Goal: Task Accomplishment & Management: Manage account settings

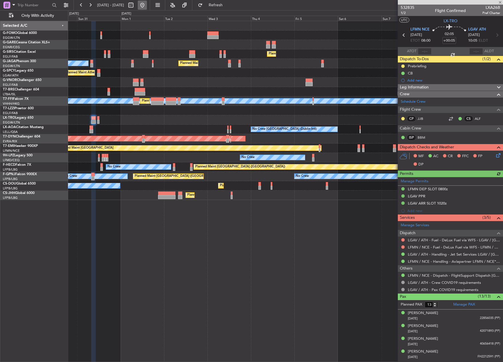
click at [147, 5] on button at bounding box center [142, 5] width 9 height 9
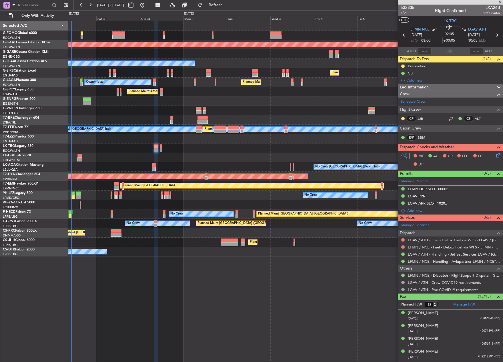
click at [9, 189] on div "Planned Maint Dusseldorf Owner Planned Maint London (Luton) Planned Maint Londo…" at bounding box center [251, 186] width 503 height 352
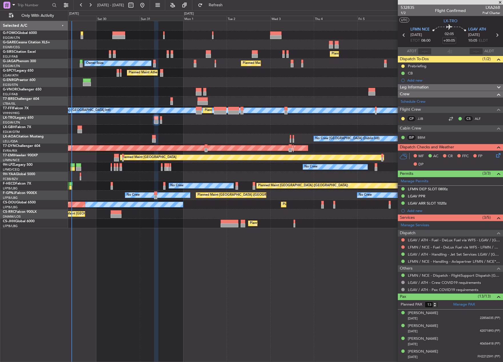
click at [50, 243] on div "Selected A/C G-FOMO Global 6000 EGGW/LTN London (Luton) G-GARE Cessna Citation …" at bounding box center [34, 192] width 68 height 342
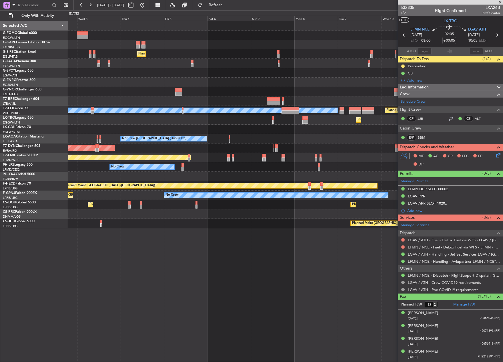
click at [68, 166] on div "Planned Maint London (Farnborough) Planned Maint London (Luton) Planned Maint A…" at bounding box center [251, 186] width 503 height 352
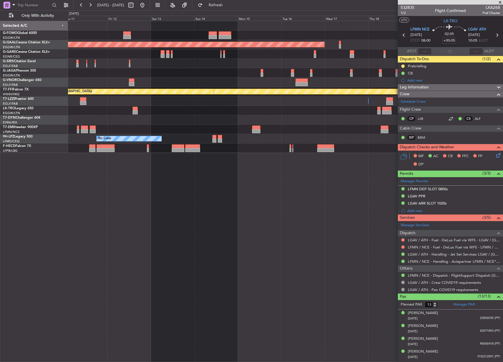
click at [83, 237] on div "Planned Maint Dusseldorf Planned Maint Geneva (Cointrin) Planned Maint Tianjin …" at bounding box center [285, 192] width 435 height 342
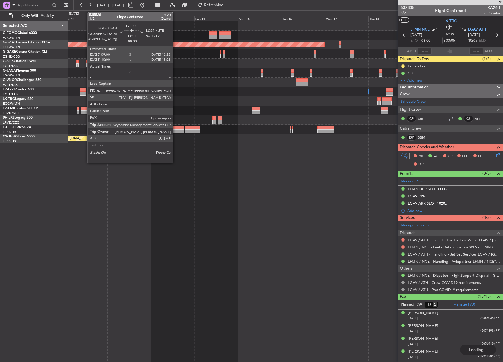
click at [85, 91] on div at bounding box center [83, 90] width 6 height 4
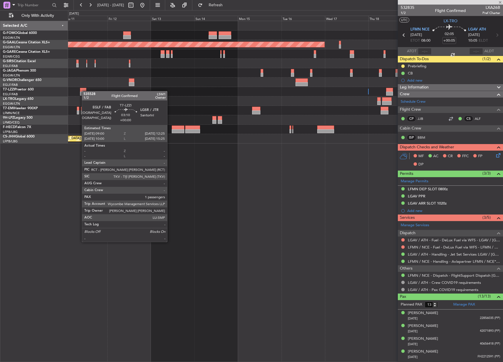
type input "1"
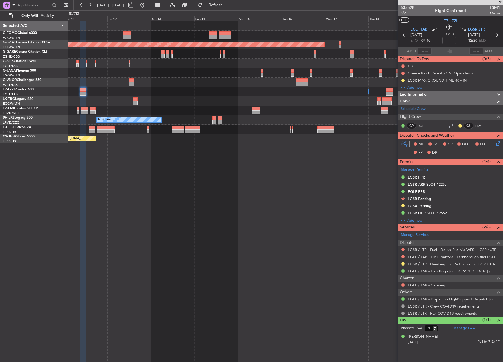
click at [422, 81] on div "LGSR MAX GROUND TIME 40MIN" at bounding box center [437, 80] width 59 height 5
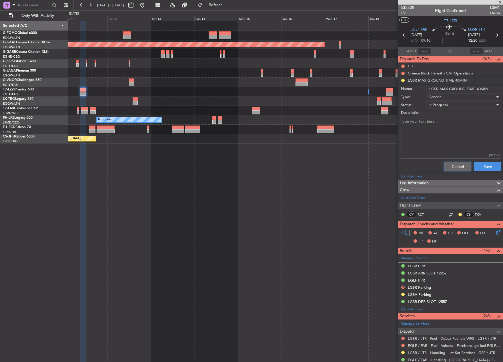
click at [448, 169] on button "Cancel" at bounding box center [457, 166] width 27 height 9
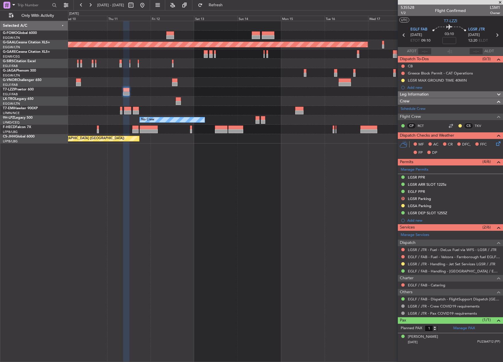
click at [308, 81] on div "Planned Maint London (Luton) Planned Maint Dusseldorf Owner Owner Planned Maint…" at bounding box center [285, 82] width 434 height 123
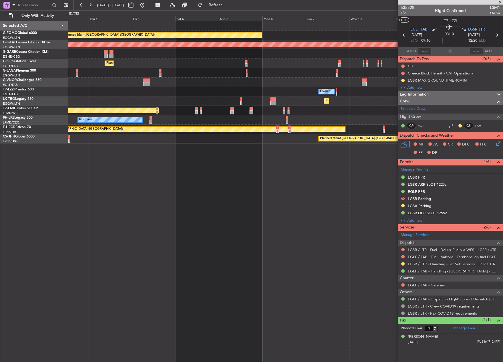
click at [309, 87] on div at bounding box center [285, 82] width 434 height 9
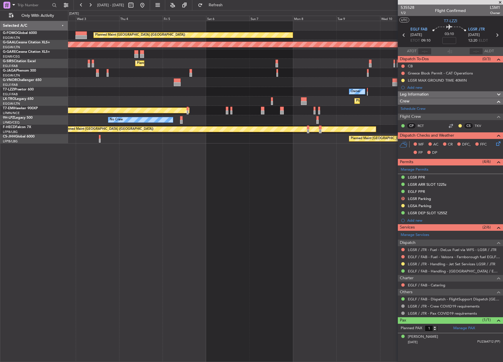
click at [272, 93] on div "Owner" at bounding box center [285, 91] width 434 height 9
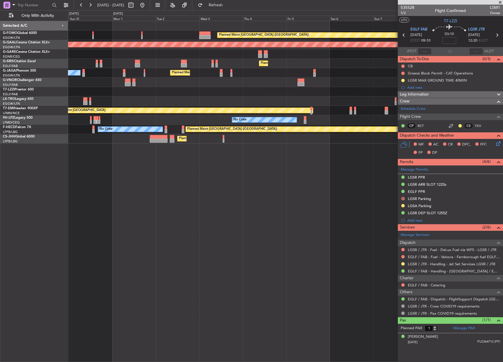
click at [243, 106] on div "Planned Maint London (Luton) Planned Maint Dusseldorf Planned Maint London (Far…" at bounding box center [285, 82] width 434 height 123
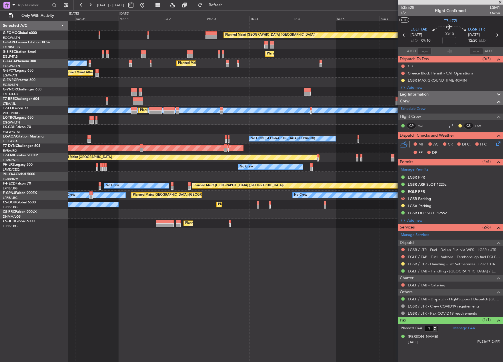
click at [72, 121] on div "Planned Maint London (Luton) Planned Maint London (Farnborough) Planned Maint L…" at bounding box center [285, 124] width 434 height 207
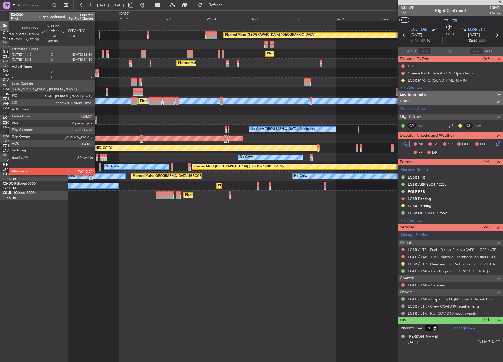
click at [97, 158] on div at bounding box center [97, 160] width 2 height 4
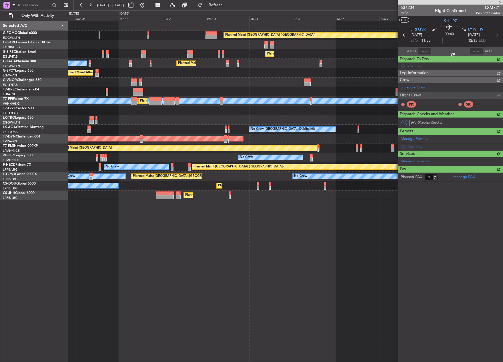
type input "-00:05"
type input "0"
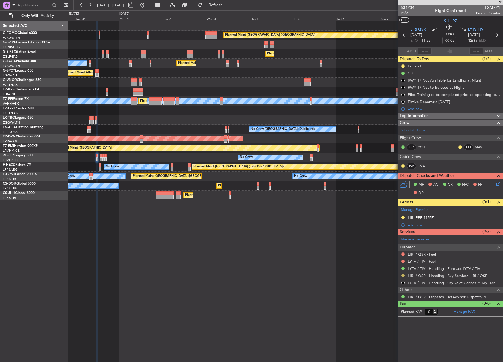
click at [402, 276] on button at bounding box center [402, 275] width 3 height 3
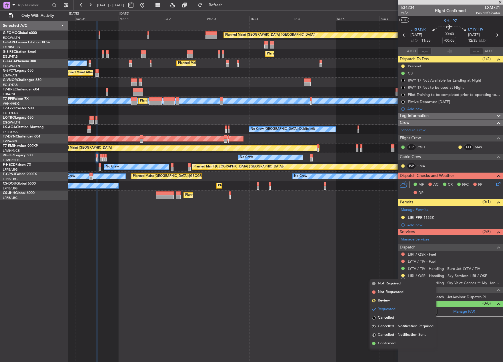
drag, startPoint x: 381, startPoint y: 342, endPoint x: 382, endPoint y: 328, distance: 13.5
click at [380, 342] on span "Confirmed" at bounding box center [387, 344] width 18 height 6
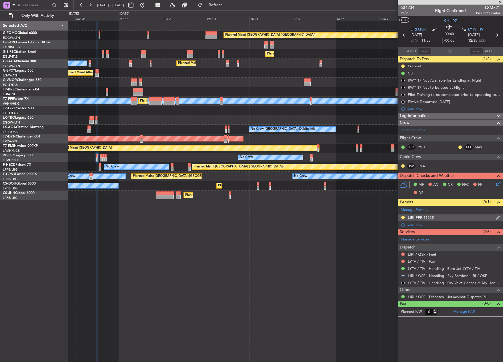
click at [417, 217] on div "LIRI PPR 1155Z" at bounding box center [421, 217] width 26 height 5
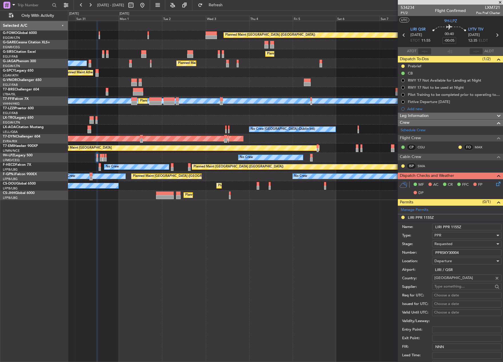
drag, startPoint x: 462, startPoint y: 254, endPoint x: 409, endPoint y: 253, distance: 53.1
click at [409, 253] on div "Number: PPRSKY30004" at bounding box center [451, 253] width 99 height 9
paste input "text"
type input "PPRSKY3004"
click at [474, 243] on div "Requested" at bounding box center [464, 244] width 61 height 9
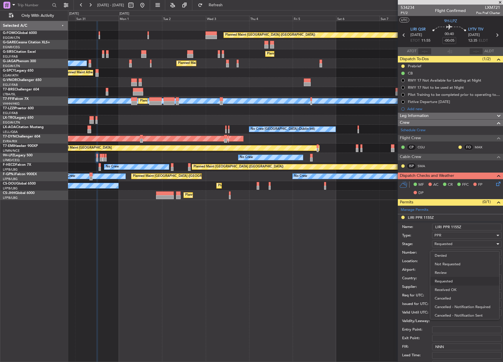
scroll to position [3, 0]
click at [479, 291] on span "Received OK" at bounding box center [464, 287] width 60 height 9
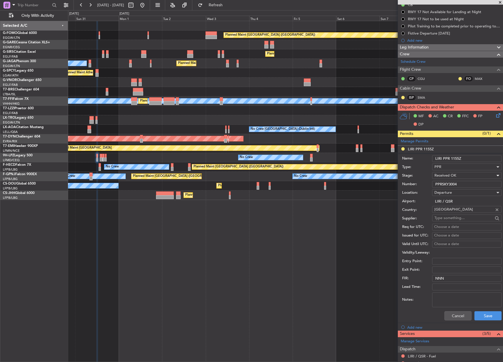
scroll to position [125, 0]
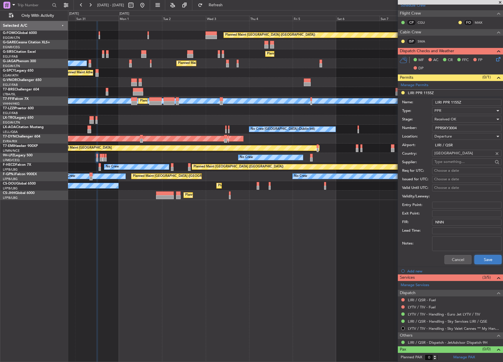
click at [478, 262] on button "Save" at bounding box center [487, 259] width 27 height 9
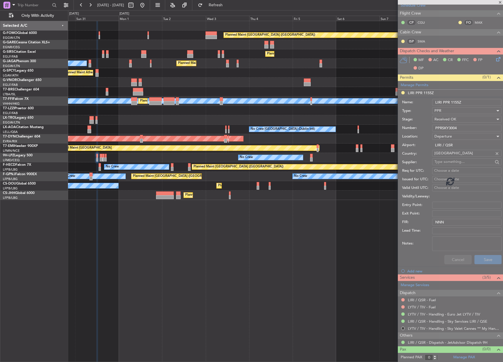
scroll to position [0, 0]
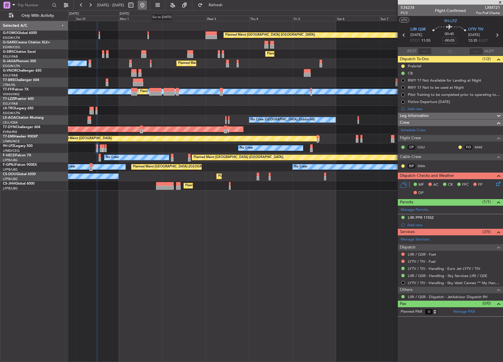
click at [147, 7] on button at bounding box center [142, 5] width 9 height 9
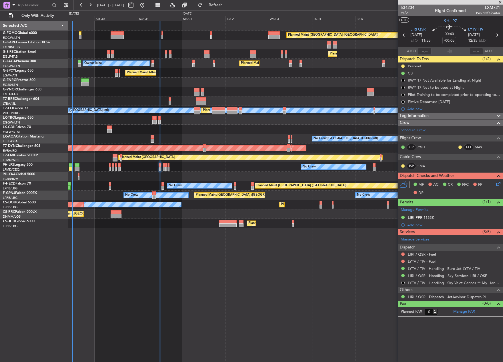
click at [54, 263] on div "Planned Maint London (Luton) Planned Maint London (Farnborough) Planned Maint L…" at bounding box center [251, 186] width 503 height 352
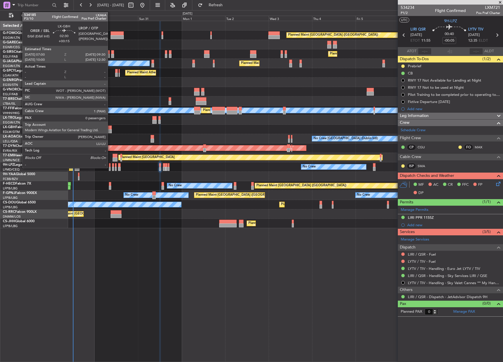
click at [110, 128] on div at bounding box center [109, 128] width 5 height 4
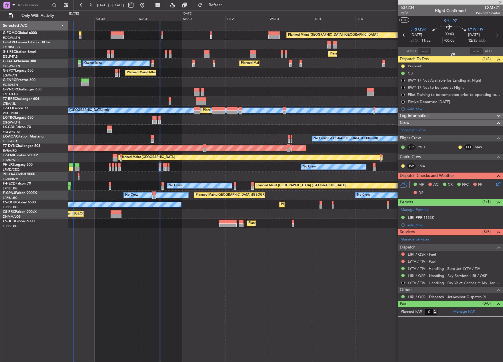
type input "+00:15"
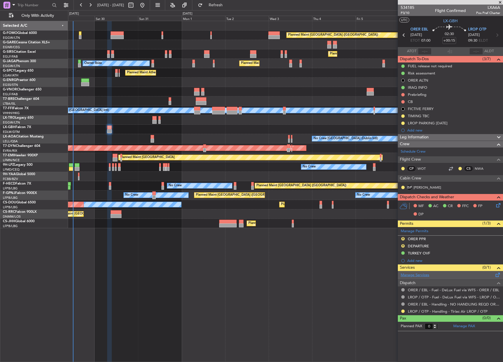
click at [410, 277] on link "Manage Services" at bounding box center [414, 276] width 29 height 6
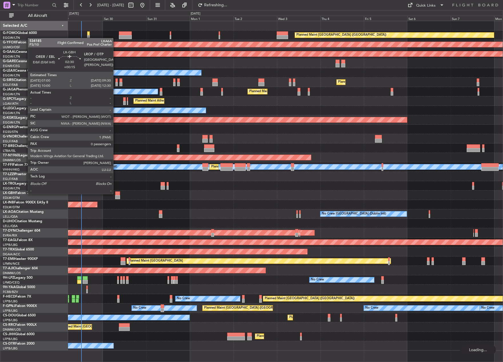
click at [116, 194] on div at bounding box center [117, 194] width 5 height 4
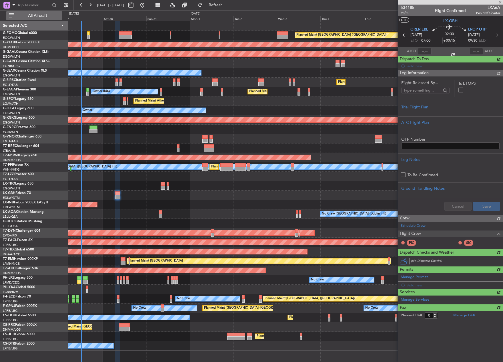
click at [41, 14] on span "All Aircraft" at bounding box center [37, 16] width 45 height 4
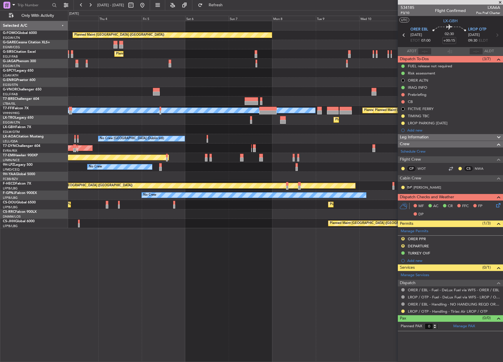
click at [48, 161] on div "Planned Maint [GEOGRAPHIC_DATA] ([GEOGRAPHIC_DATA]) Planned Maint [GEOGRAPHIC_D…" at bounding box center [251, 186] width 503 height 352
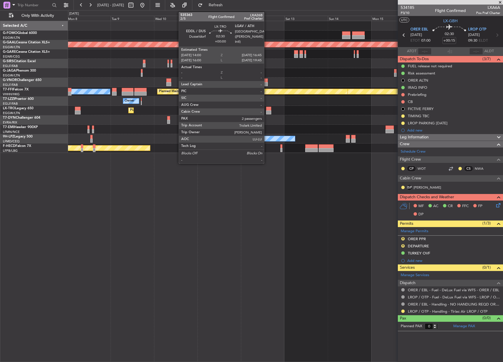
click at [267, 110] on div at bounding box center [268, 109] width 5 height 4
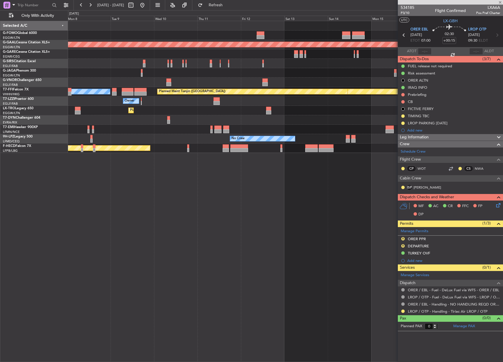
click at [267, 110] on div at bounding box center [268, 109] width 5 height 4
type input "2"
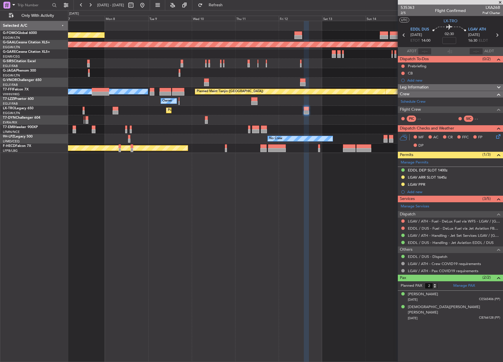
click at [351, 124] on div "Planned Maint [GEOGRAPHIC_DATA] ([GEOGRAPHIC_DATA]) Planned [GEOGRAPHIC_DATA] P…" at bounding box center [285, 87] width 434 height 132
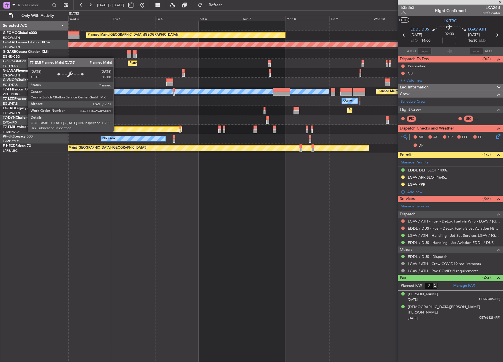
click at [351, 158] on div "Planned Maint [GEOGRAPHIC_DATA] ([GEOGRAPHIC_DATA]) Planned [GEOGRAPHIC_DATA] P…" at bounding box center [285, 192] width 435 height 342
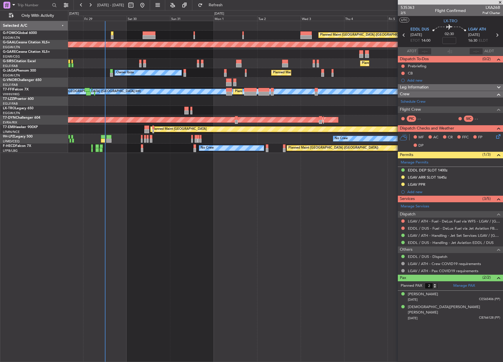
click at [155, 163] on div "Planned Maint [GEOGRAPHIC_DATA] ([GEOGRAPHIC_DATA]) Planned [GEOGRAPHIC_DATA] P…" at bounding box center [285, 192] width 435 height 342
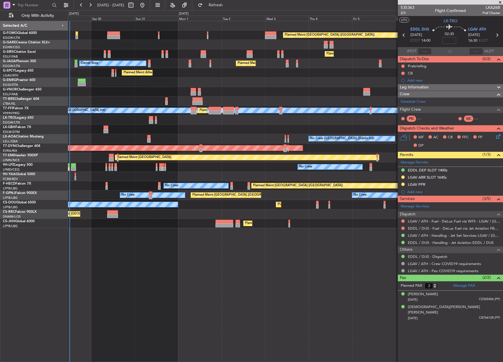
click at [82, 222] on div "Planned Maint [GEOGRAPHIC_DATA] ([GEOGRAPHIC_DATA]) Planned Maint [GEOGRAPHIC_D…" at bounding box center [285, 124] width 434 height 207
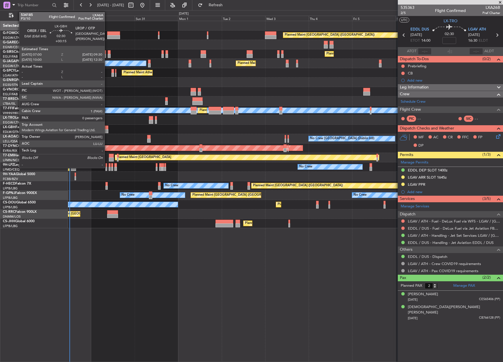
click at [107, 128] on div at bounding box center [105, 128] width 5 height 4
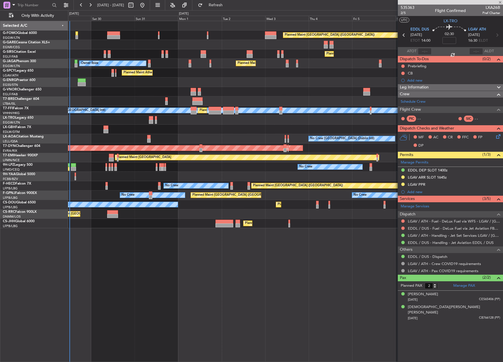
type input "+00:15"
type input "0"
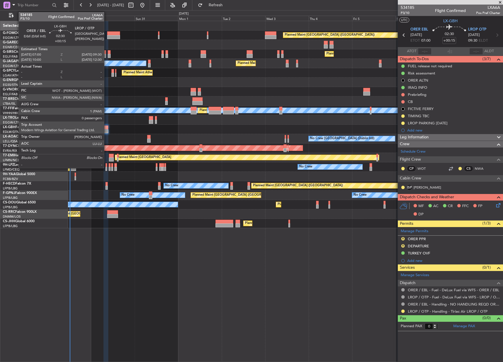
click at [107, 129] on div at bounding box center [105, 131] width 5 height 4
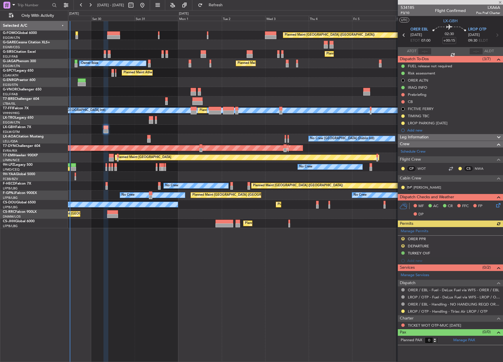
click at [401, 323] on div at bounding box center [402, 325] width 5 height 5
click at [403, 324] on button at bounding box center [402, 325] width 3 height 3
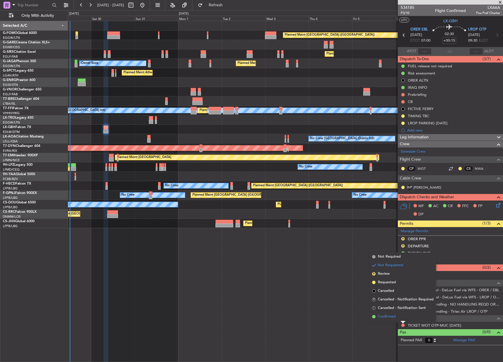
click at [393, 316] on span "Confirmed" at bounding box center [387, 317] width 18 height 6
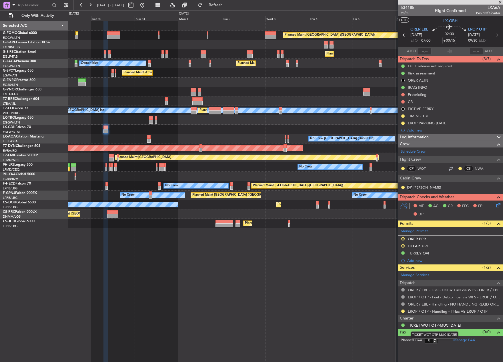
click at [431, 326] on link "TICKET WOT OTP-MUC [DATE]" at bounding box center [434, 325] width 53 height 5
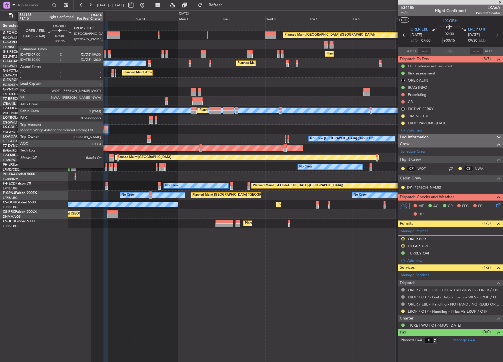
click at [106, 130] on div at bounding box center [105, 131] width 5 height 4
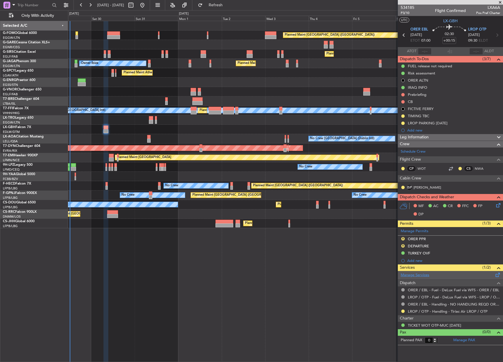
click at [420, 277] on link "Manage Services" at bounding box center [414, 276] width 29 height 6
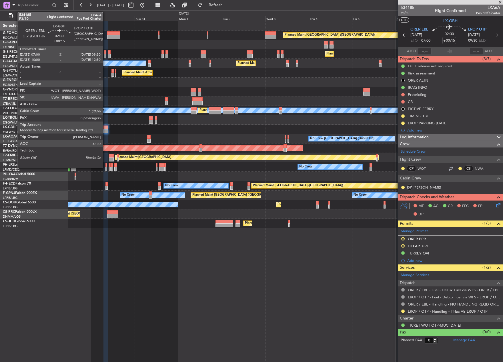
click at [105, 128] on div at bounding box center [105, 128] width 5 height 4
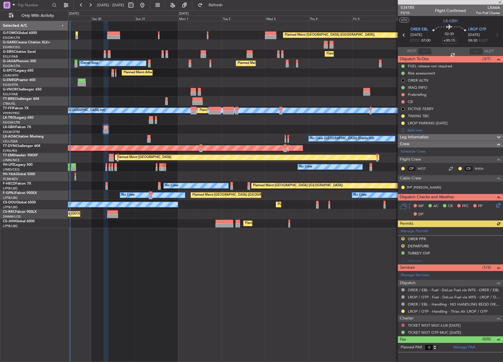
click at [403, 324] on button at bounding box center [402, 325] width 3 height 3
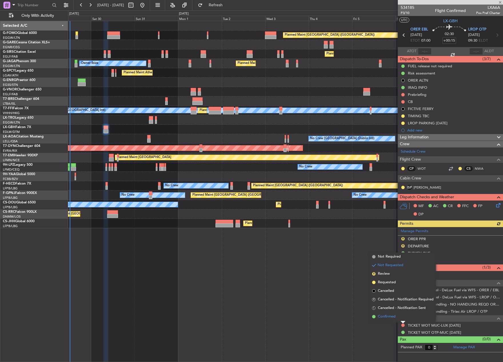
click at [392, 318] on span "Confirmed" at bounding box center [387, 317] width 18 height 6
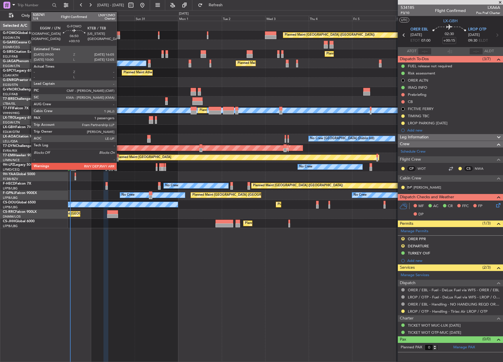
click at [119, 39] on div at bounding box center [113, 37] width 13 height 4
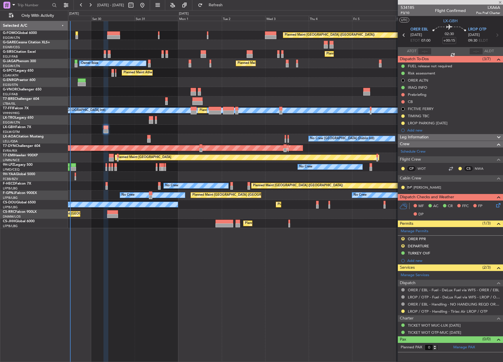
type input "+00:10"
type input "1"
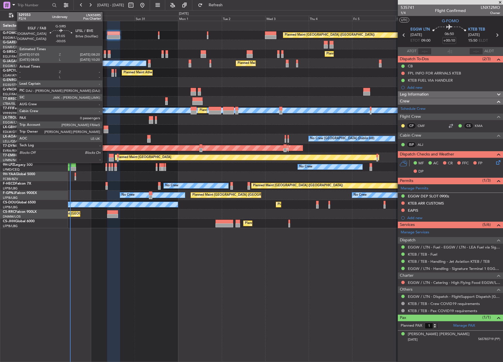
click at [105, 51] on div at bounding box center [105, 52] width 2 height 4
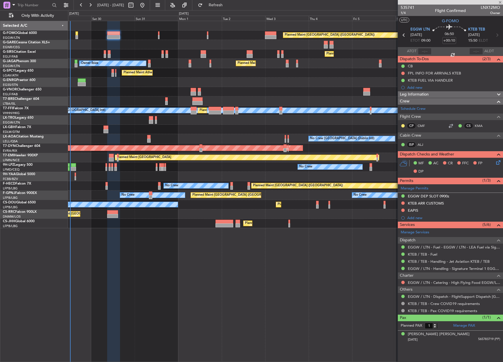
type input "-00:05"
type input "0"
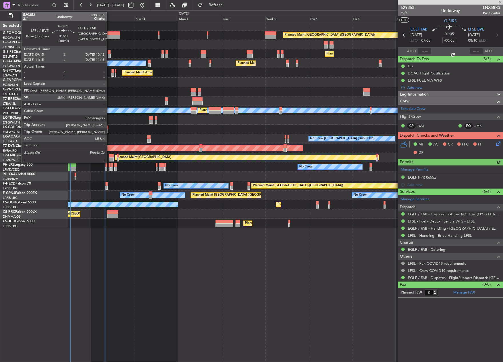
click at [109, 53] on div at bounding box center [109, 52] width 3 height 4
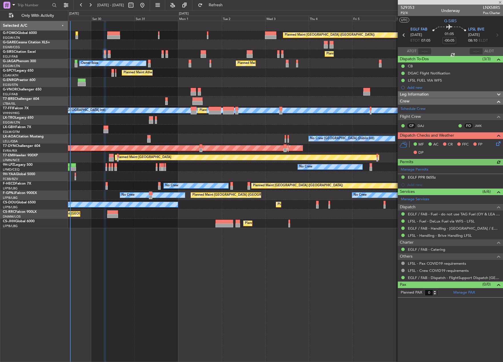
type input "+00:10"
type input "5"
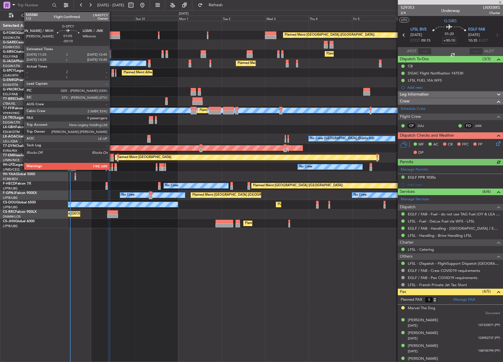
click at [112, 72] on div at bounding box center [112, 71] width 3 height 4
type input "-00:10"
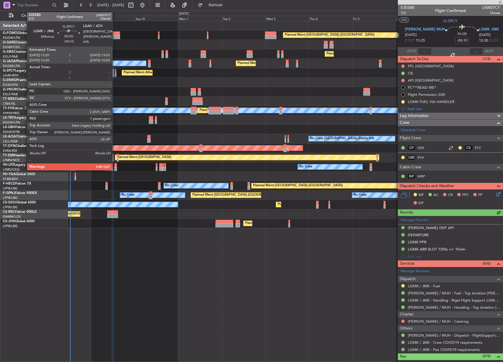
click at [115, 74] on div at bounding box center [115, 75] width 1 height 4
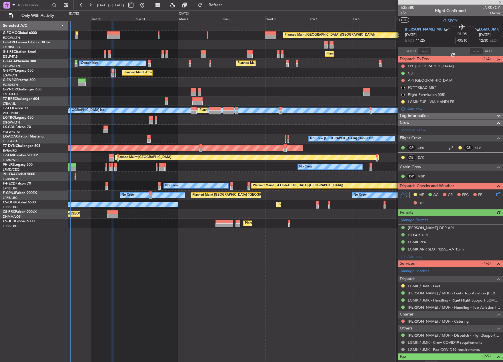
type input "7"
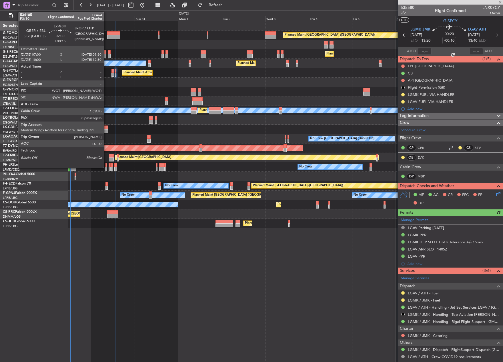
click at [106, 130] on div at bounding box center [105, 131] width 5 height 4
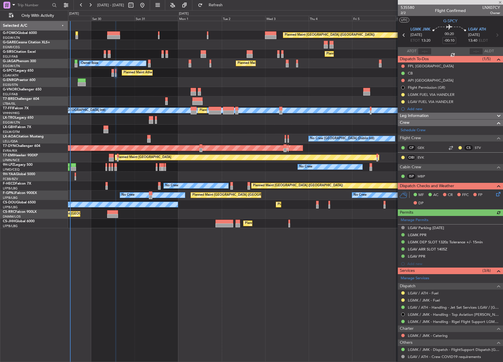
type input "+00:15"
type input "0"
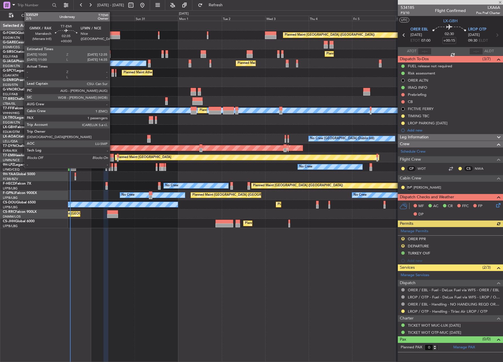
click at [112, 158] on div at bounding box center [111, 160] width 5 height 4
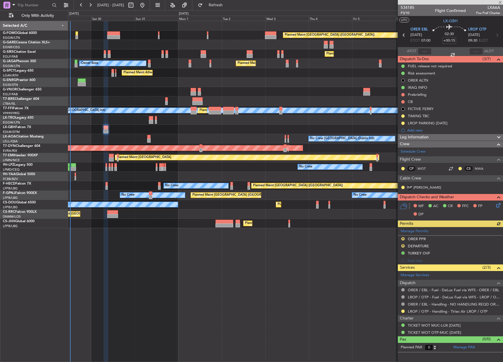
type input "1"
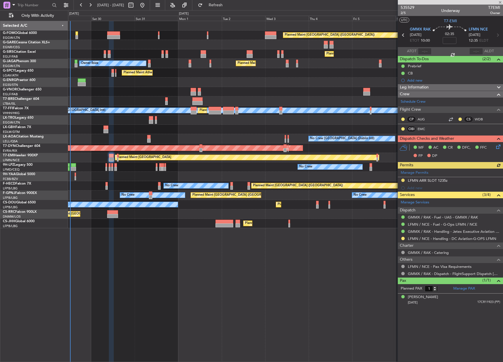
click at [104, 125] on div "Planned Maint Nice ([GEOGRAPHIC_DATA])" at bounding box center [285, 129] width 434 height 9
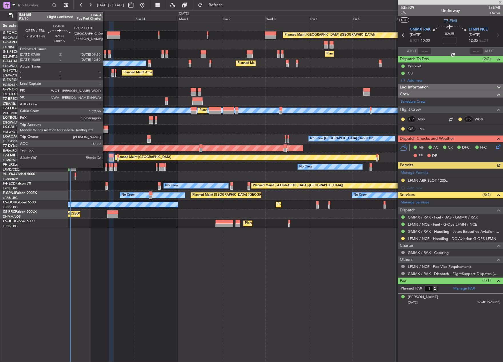
click at [105, 129] on div at bounding box center [105, 128] width 5 height 4
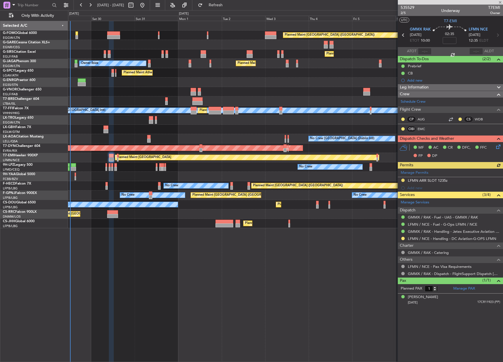
type input "+00:15"
type input "0"
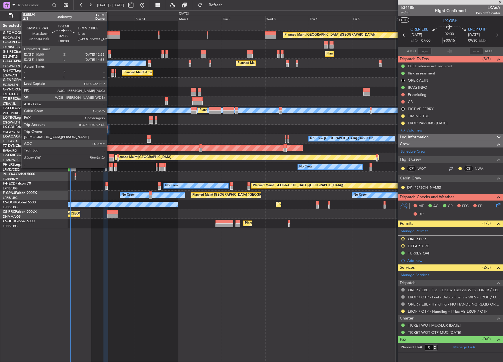
click at [109, 157] on div at bounding box center [111, 156] width 5 height 4
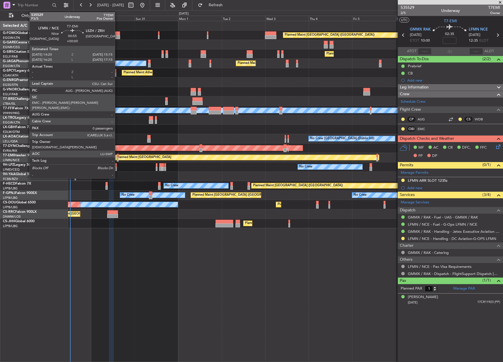
click at [117, 157] on div at bounding box center [118, 156] width 2 height 4
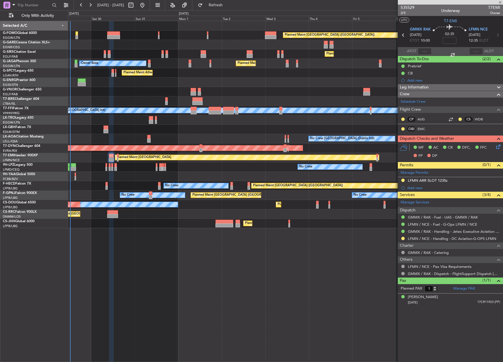
type input "0"
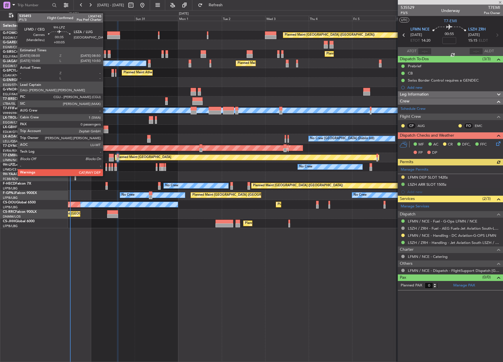
click at [105, 171] on div at bounding box center [106, 169] width 2 height 4
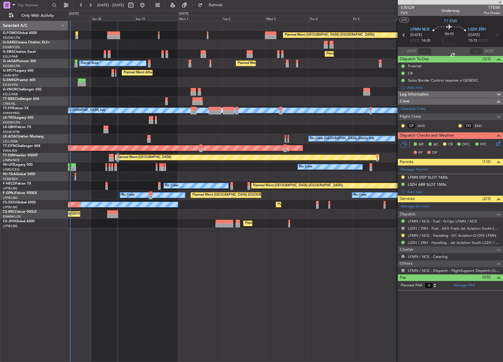
type input "+00:05"
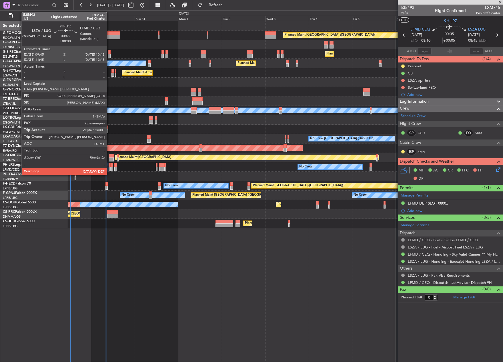
click at [109, 167] on div at bounding box center [110, 169] width 2 height 4
type input "2"
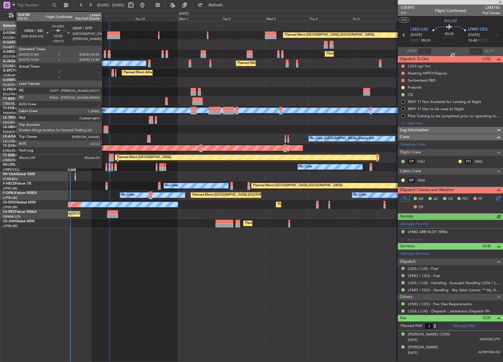
click at [104, 127] on div at bounding box center [105, 128] width 5 height 4
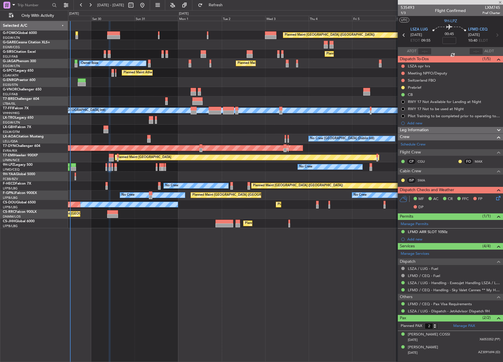
type input "+00:15"
type input "0"
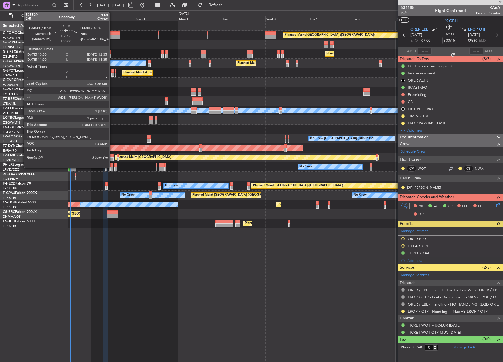
click at [112, 159] on div at bounding box center [111, 160] width 5 height 4
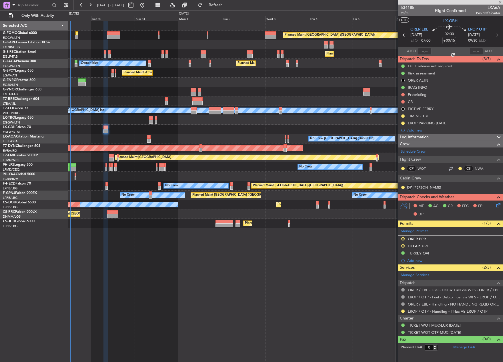
type input "1"
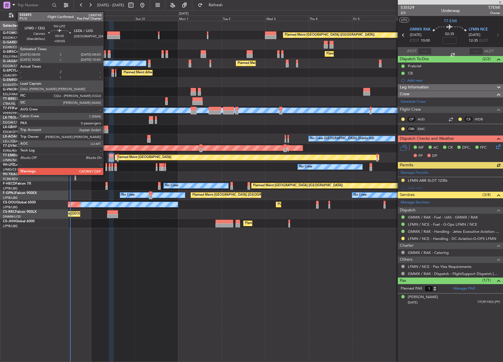
click at [106, 169] on div at bounding box center [106, 169] width 2 height 4
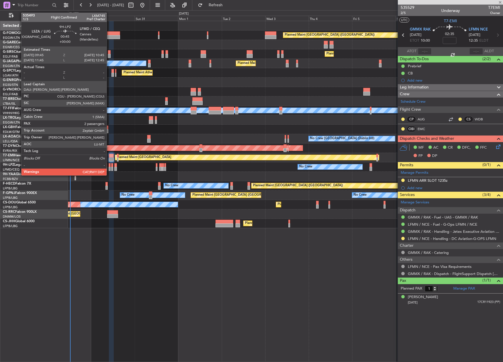
type input "+00:05"
type input "0"
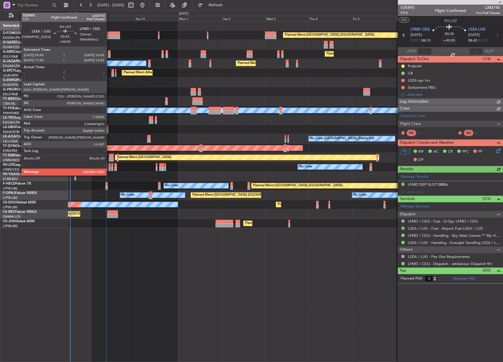
click at [109, 170] on div at bounding box center [110, 169] width 2 height 4
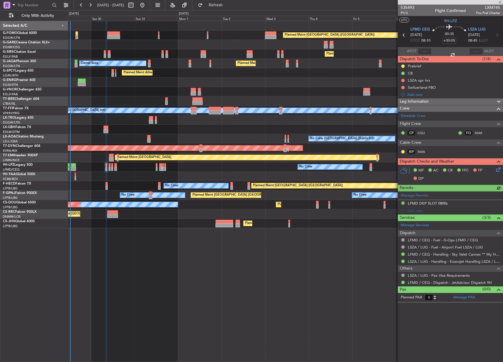
type input "2"
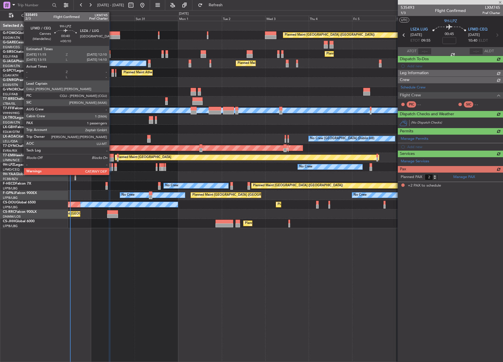
click at [112, 167] on div at bounding box center [112, 169] width 2 height 4
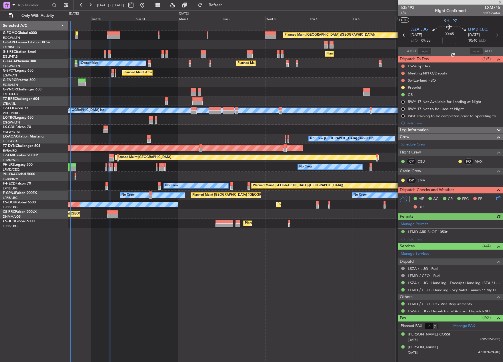
type input "+00:10"
type input "1"
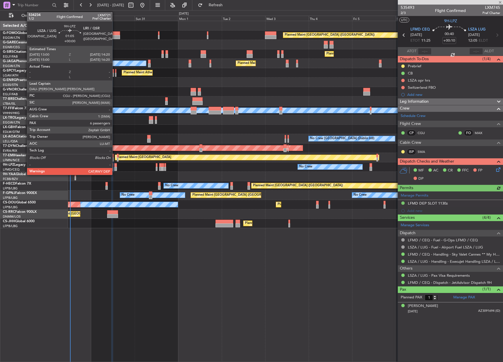
click at [116, 167] on div at bounding box center [115, 169] width 3 height 4
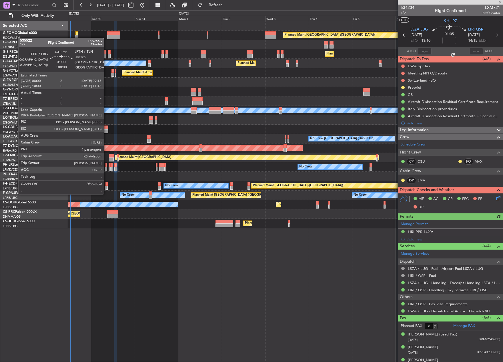
click at [106, 188] on div at bounding box center [106, 188] width 2 height 4
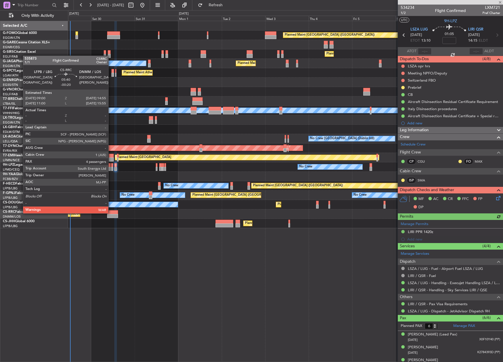
type input "4"
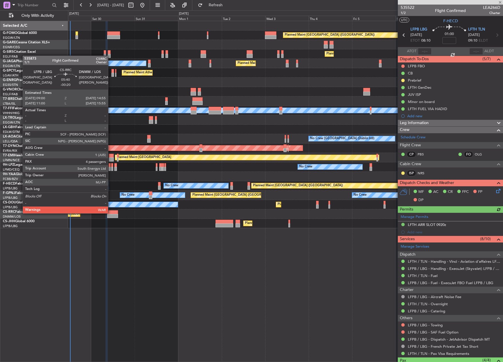
click at [110, 213] on div at bounding box center [112, 213] width 11 height 4
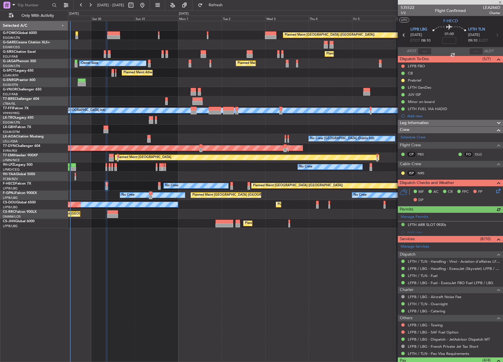
type input "-00:20"
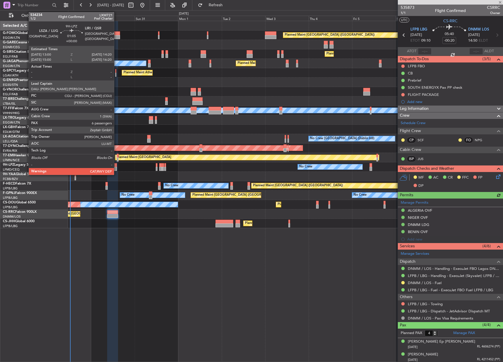
click at [117, 166] on div at bounding box center [115, 165] width 3 height 4
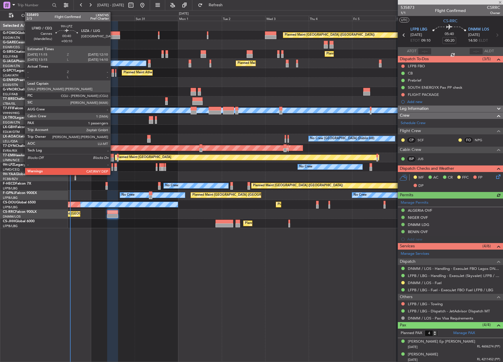
type input "6"
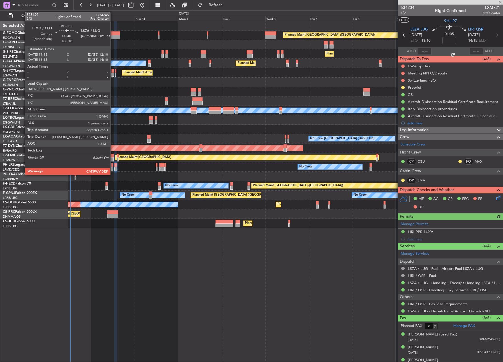
click at [113, 167] on div at bounding box center [112, 165] width 2 height 4
type input "+00:10"
type input "1"
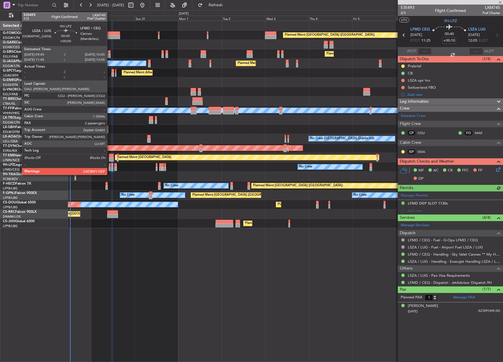
click at [110, 168] on div at bounding box center [110, 169] width 2 height 4
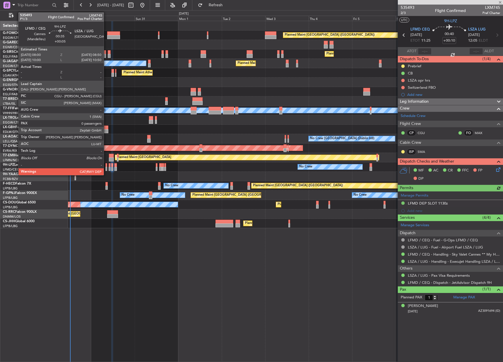
type input "2"
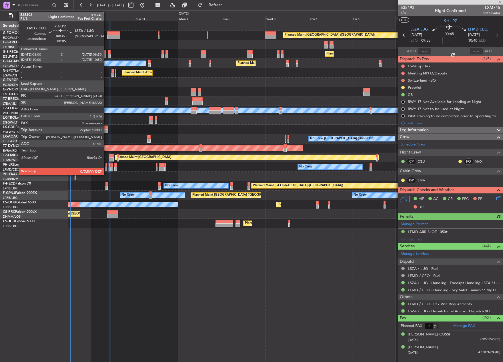
click at [107, 169] on div at bounding box center [106, 169] width 2 height 4
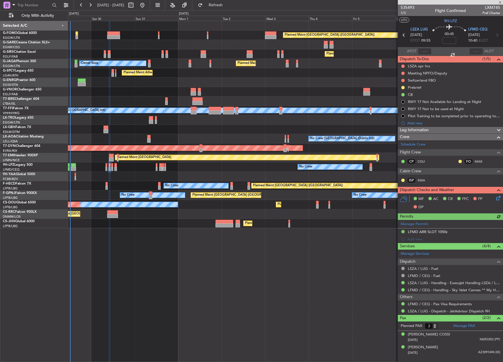
type input "+00:05"
type input "0"
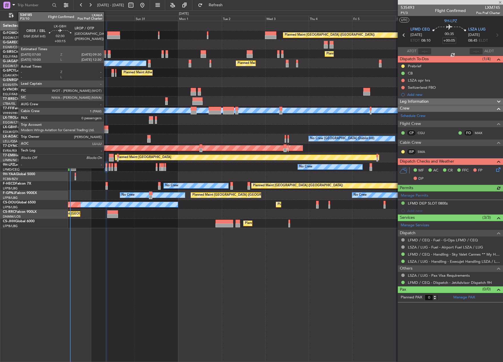
click at [106, 131] on div at bounding box center [105, 131] width 5 height 4
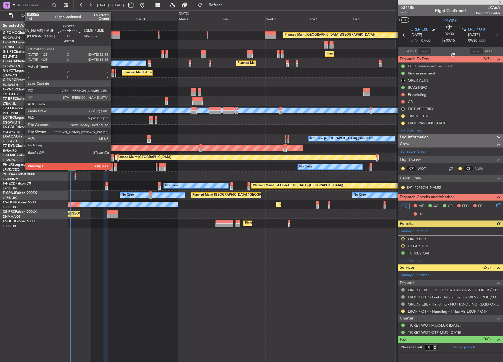
click at [113, 73] on div at bounding box center [112, 75] width 3 height 4
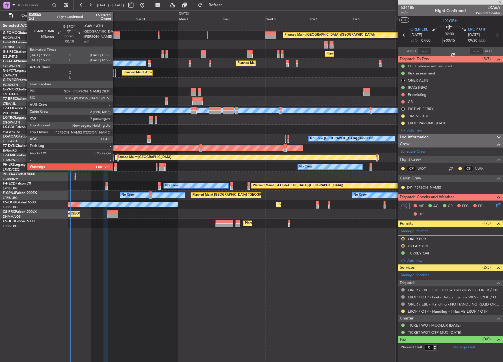
type input "-00:10"
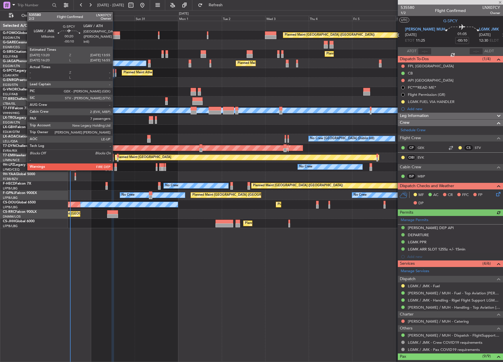
click at [115, 74] on div at bounding box center [115, 75] width 1 height 4
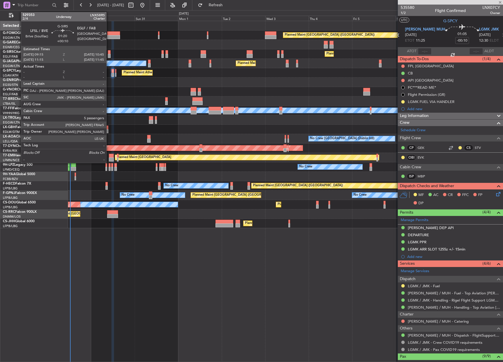
type input "7"
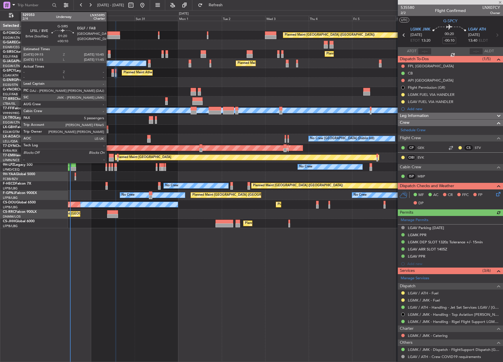
click at [109, 54] on div at bounding box center [109, 56] width 3 height 4
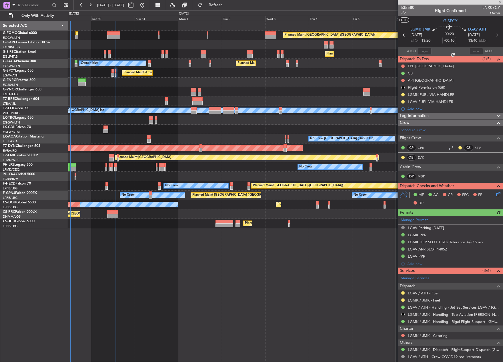
type input "+00:10"
type input "5"
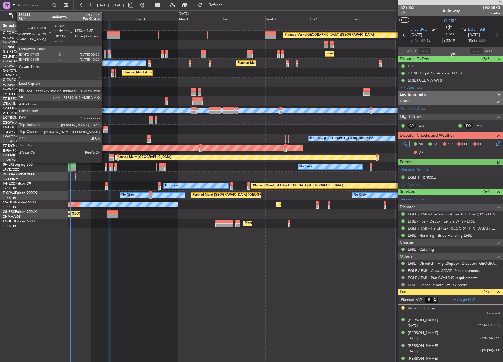
click at [105, 54] on div at bounding box center [105, 56] width 2 height 4
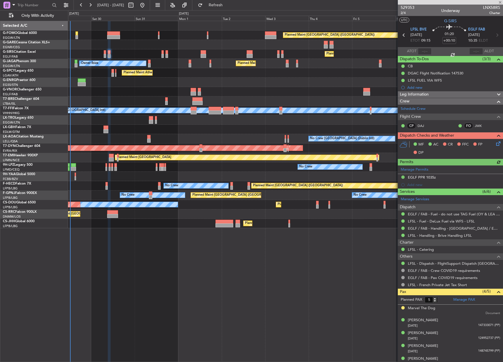
type input "-00:05"
type input "0"
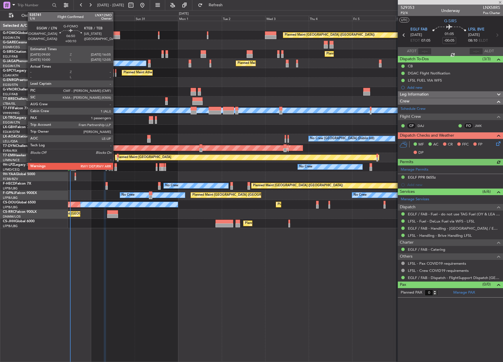
click at [116, 36] on div at bounding box center [113, 37] width 13 height 4
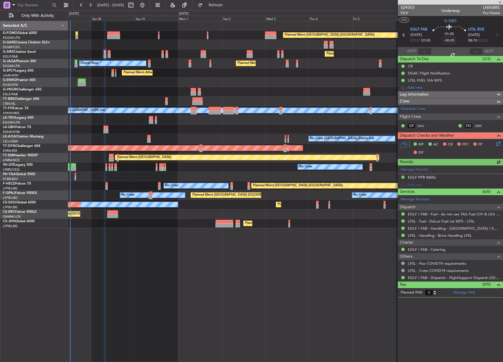
type input "+00:10"
type input "1"
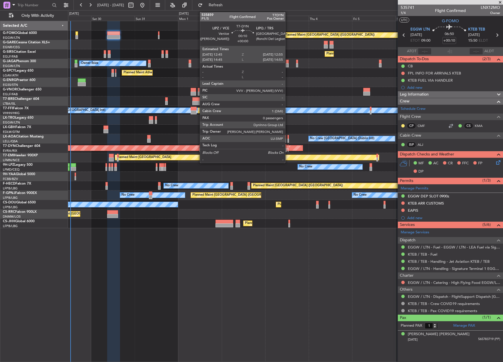
click at [288, 149] on div at bounding box center [288, 150] width 1 height 4
type input "0"
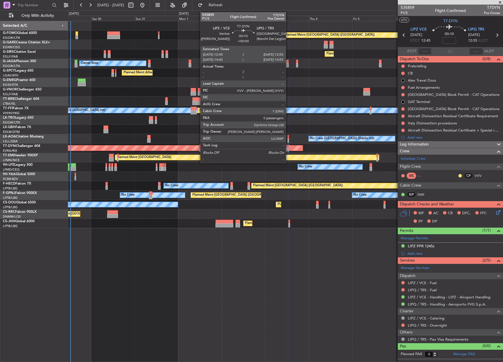
click at [288, 149] on div at bounding box center [288, 150] width 1 height 4
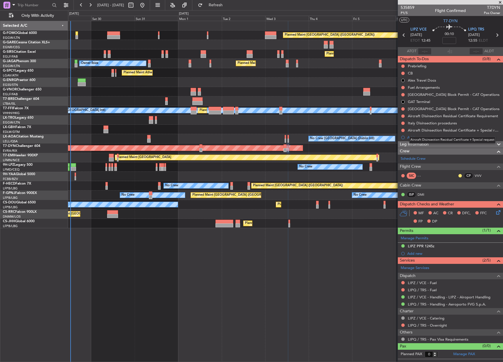
click at [414, 143] on div "Aircraft Disinsection Residual Certificate + Special request" at bounding box center [452, 140] width 86 height 7
click at [498, 144] on span at bounding box center [498, 144] width 7 height 7
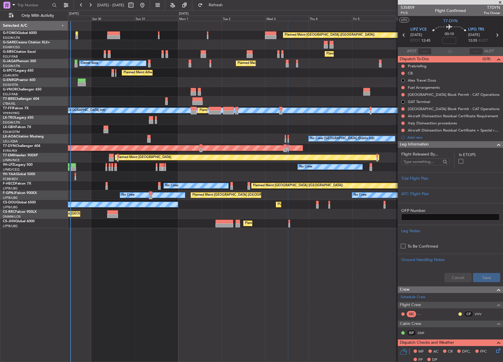
click at [498, 144] on div "Leg Information" at bounding box center [450, 144] width 105 height 7
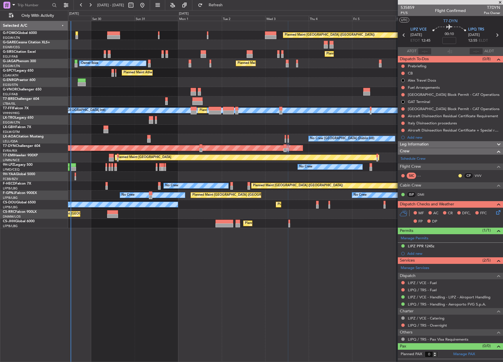
click at [429, 143] on div "Leg Information" at bounding box center [450, 144] width 105 height 7
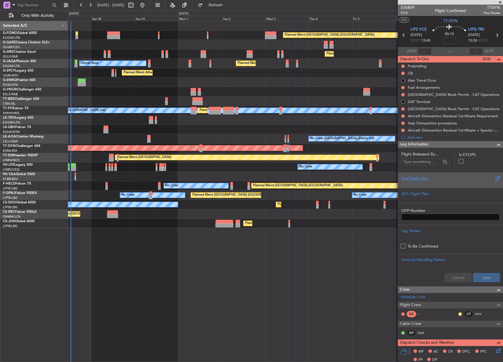
click at [427, 179] on div "Trial Flight Plan" at bounding box center [450, 179] width 98 height 6
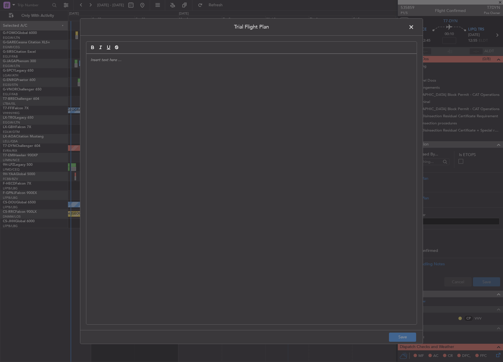
click at [150, 75] on div at bounding box center [251, 189] width 330 height 271
click at [140, 82] on div "SNL // [DATE] //" at bounding box center [251, 189] width 330 height 271
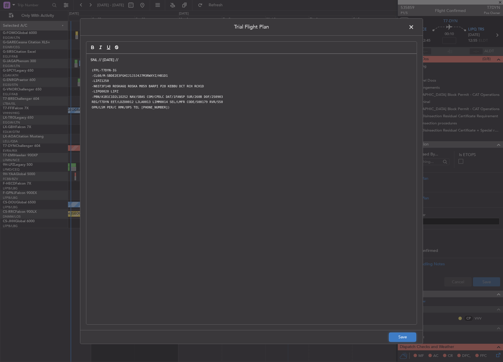
click at [398, 340] on button "Save" at bounding box center [402, 337] width 27 height 9
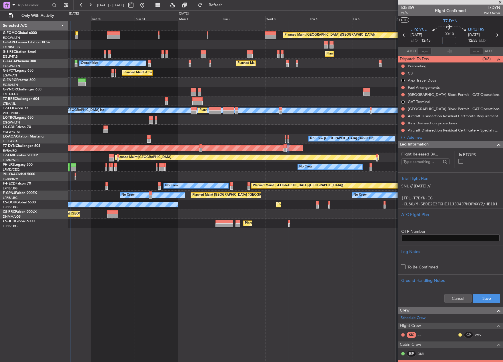
click at [450, 39] on input at bounding box center [449, 40] width 14 height 7
click at [452, 39] on input "+00:00" at bounding box center [449, 40] width 14 height 7
click at [453, 41] on input "+00:00" at bounding box center [449, 40] width 14 height 7
click at [453, 40] on input "+00:00" at bounding box center [449, 40] width 14 height 7
click at [455, 51] on section "ATOT ALDT" at bounding box center [450, 51] width 105 height 9
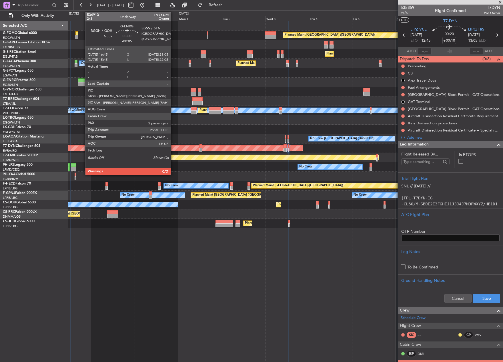
click at [82, 82] on div at bounding box center [82, 81] width 8 height 4
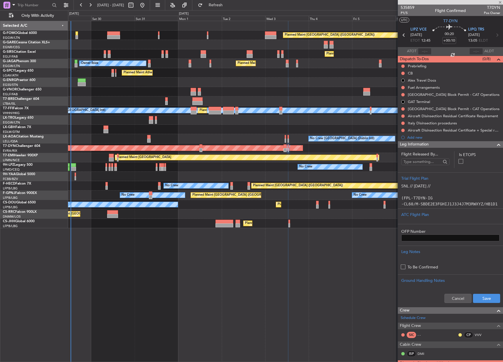
type input "-00:05"
type input "2"
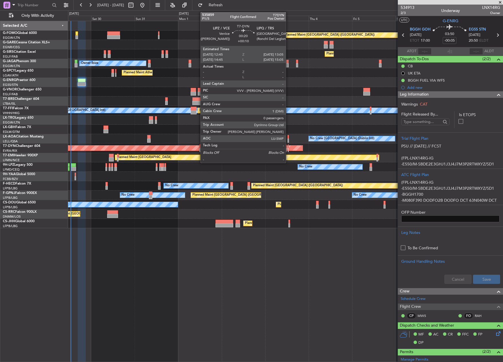
click at [288, 146] on div at bounding box center [288, 147] width 1 height 4
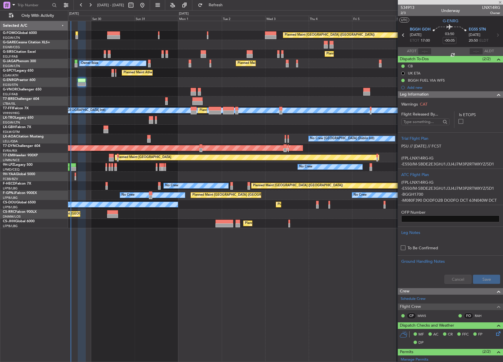
type input "+00:10"
type input "0"
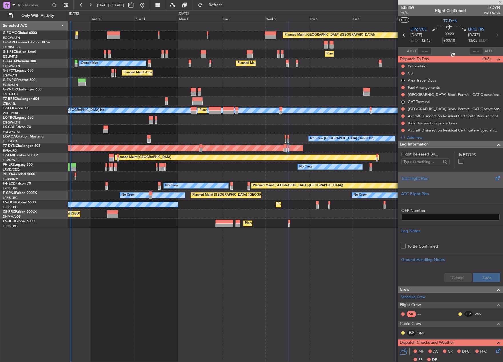
click at [431, 178] on div "Trial Flight Plan" at bounding box center [450, 179] width 98 height 6
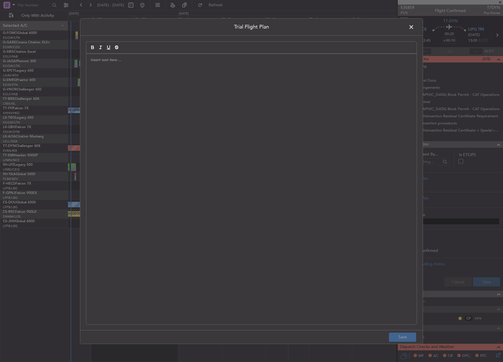
click at [136, 71] on div at bounding box center [251, 189] width 330 height 271
click at [108, 86] on div "SNL // [DATE] // FCST" at bounding box center [251, 189] width 330 height 271
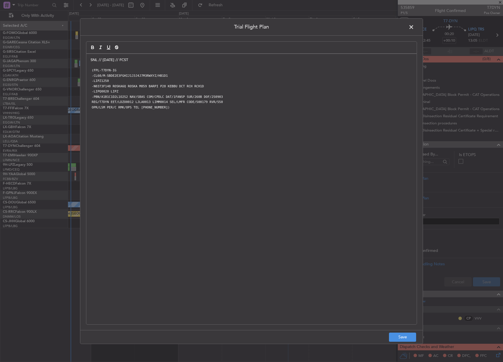
click at [113, 62] on p "SNL // [DATE] // FCST" at bounding box center [252, 59] width 322 height 5
click at [187, 137] on div "SNL // [DATE] // FCST (FPL-T7DYN-IG -CL60/M-SBDE2E3FGHIJ1J3J4J7M3RWXYZ/HB1D1 -L…" at bounding box center [251, 189] width 330 height 271
click at [398, 339] on button "Save" at bounding box center [402, 337] width 27 height 9
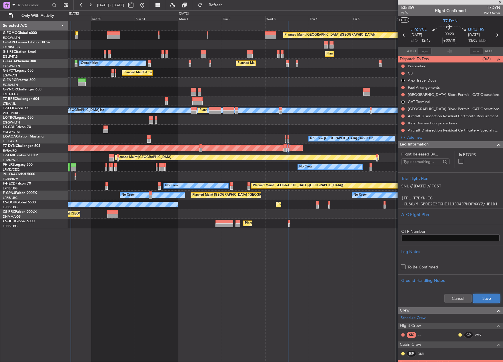
click at [480, 298] on button "Save" at bounding box center [486, 298] width 27 height 9
click at [493, 34] on icon at bounding box center [496, 34] width 7 height 7
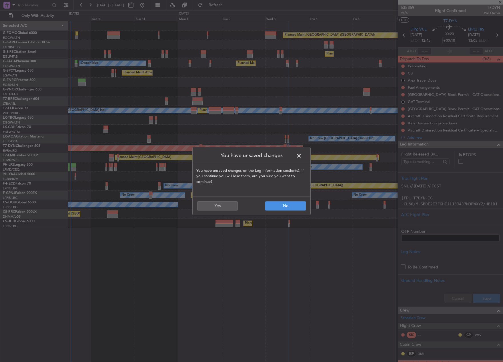
click at [302, 157] on span at bounding box center [302, 157] width 0 height 11
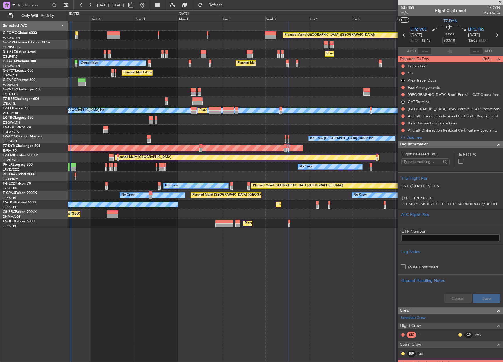
click at [484, 300] on div "Cancel Save" at bounding box center [450, 298] width 105 height 17
click at [448, 143] on div "Leg Information" at bounding box center [450, 144] width 105 height 7
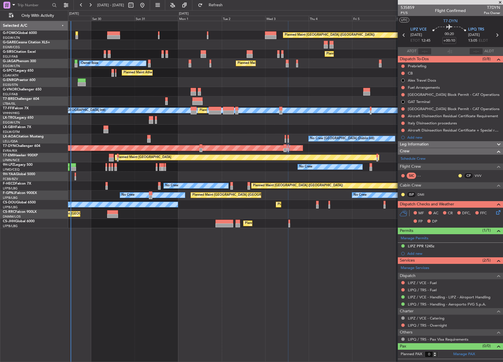
click at [496, 33] on icon at bounding box center [496, 34] width 7 height 7
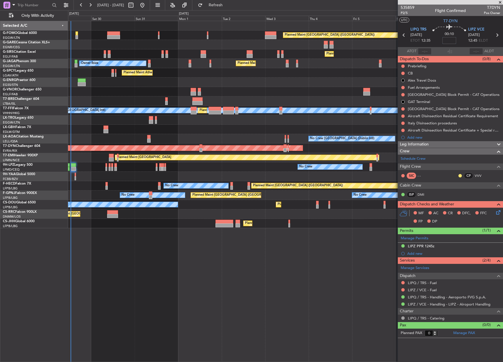
click at [450, 40] on input at bounding box center [449, 40] width 14 height 7
click at [360, 75] on div "Planned Maint Athens ([PERSON_NAME] Intl)" at bounding box center [285, 72] width 434 height 9
type input "+00:20"
click at [409, 158] on link "Schedule Crew" at bounding box center [412, 159] width 25 height 6
click at [433, 145] on div "Leg Information" at bounding box center [450, 144] width 105 height 7
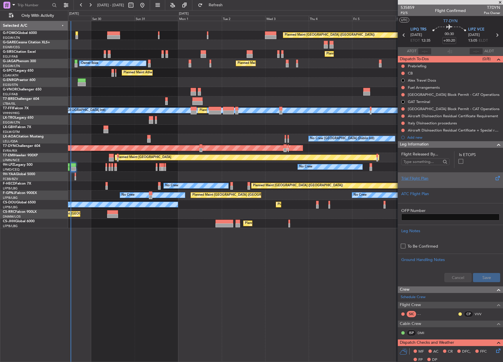
click at [430, 183] on div at bounding box center [450, 183] width 98 height 3
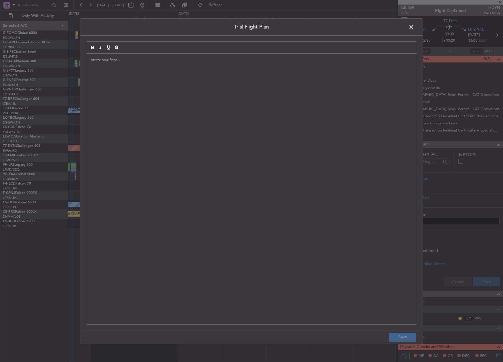
click at [159, 75] on div at bounding box center [251, 189] width 330 height 271
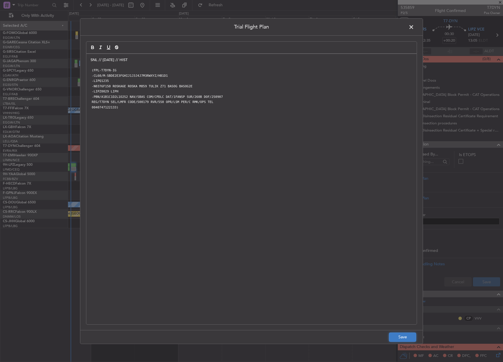
click at [401, 337] on button "Save" at bounding box center [402, 337] width 27 height 9
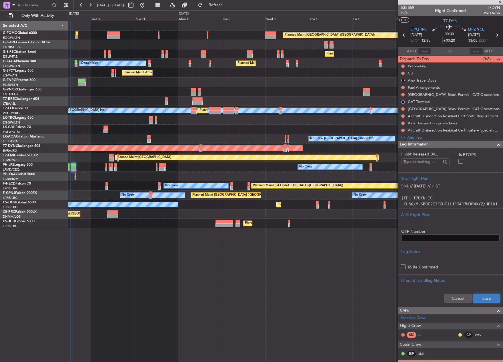
click at [487, 299] on button "Save" at bounding box center [486, 298] width 27 height 9
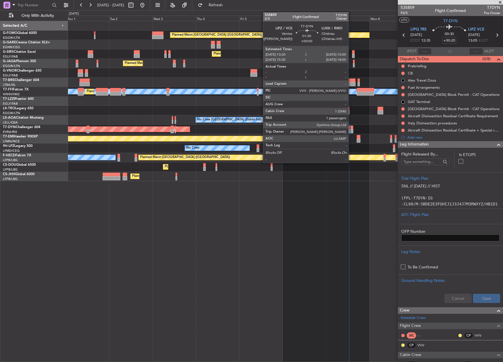
click at [351, 131] on div at bounding box center [351, 131] width 3 height 4
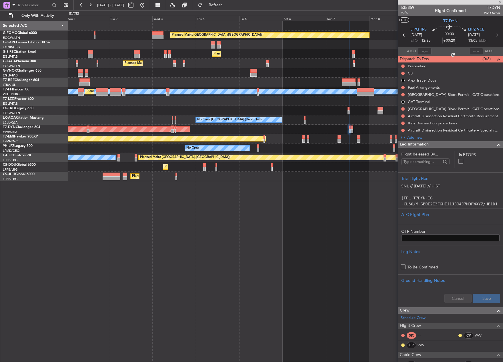
type input "1"
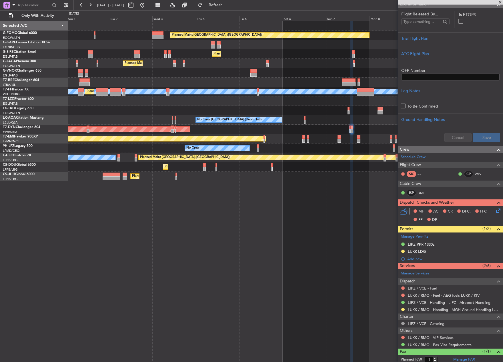
scroll to position [134, 0]
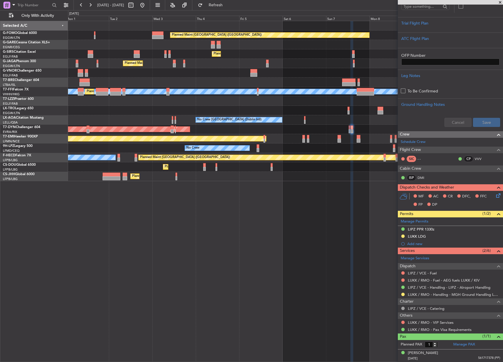
click at [379, 238] on div "Planned Maint London (Luton) Planned Maint London (Farnborough) Planned Maint L…" at bounding box center [285, 192] width 435 height 342
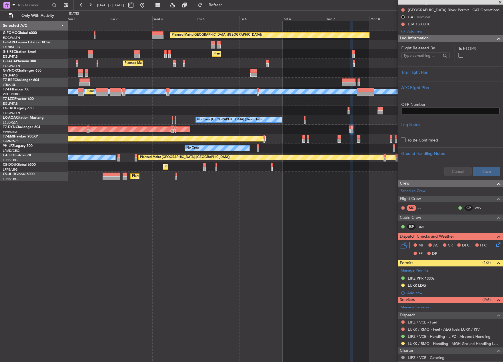
scroll to position [0, 0]
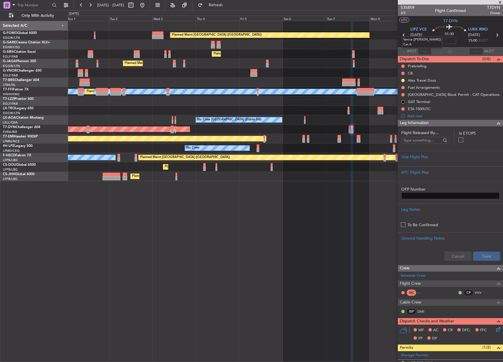
click at [400, 34] on mat-tooltip-component "Venice ([PERSON_NAME]) Cat A" at bounding box center [422, 42] width 48 height 20
click at [402, 35] on mat-tooltip-component "Venice ([PERSON_NAME]) Cat A" at bounding box center [422, 42] width 48 height 20
click at [385, 30] on div at bounding box center [285, 25] width 434 height 9
click at [400, 35] on icon at bounding box center [403, 34] width 7 height 7
type input "+00:20"
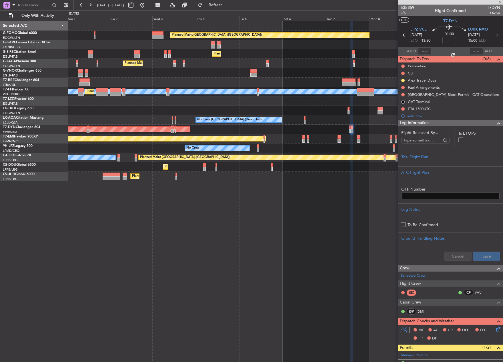
type input "0"
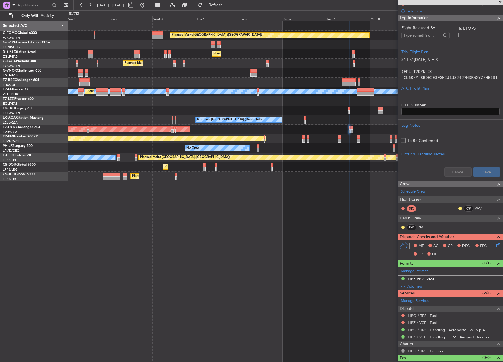
scroll to position [135, 0]
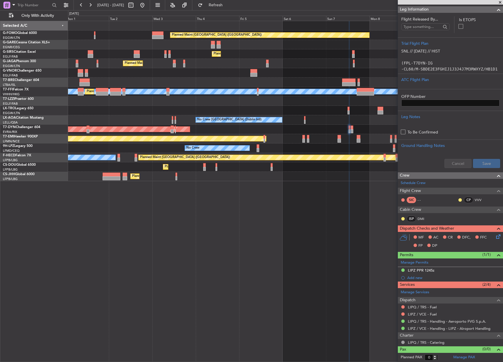
click at [353, 196] on div "Planned Maint London (Luton) Planned Maint London (Farnborough) Planned Maint L…" at bounding box center [285, 192] width 435 height 342
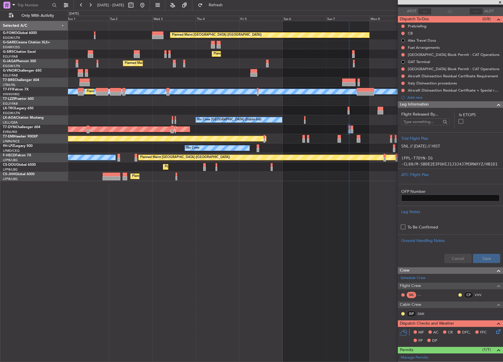
scroll to position [0, 0]
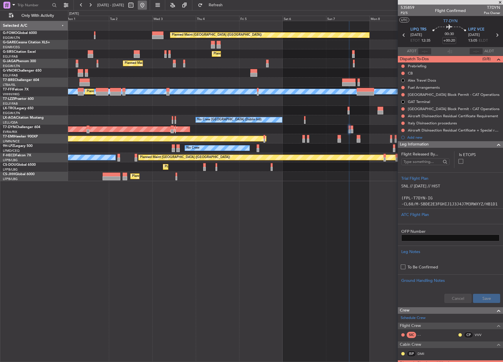
drag, startPoint x: 160, startPoint y: 5, endPoint x: 163, endPoint y: 8, distance: 3.7
click at [147, 5] on button at bounding box center [142, 5] width 9 height 9
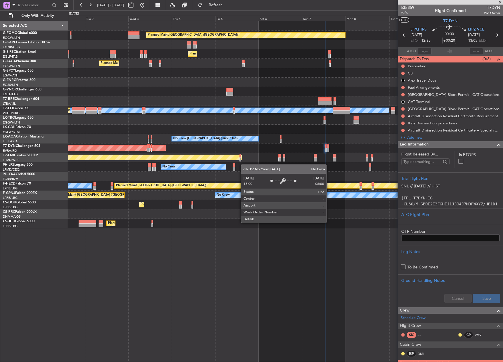
click at [197, 170] on div "Planned Maint London (Luton) Planned Maint London (Farnborough) Planned Maint L…" at bounding box center [285, 124] width 434 height 207
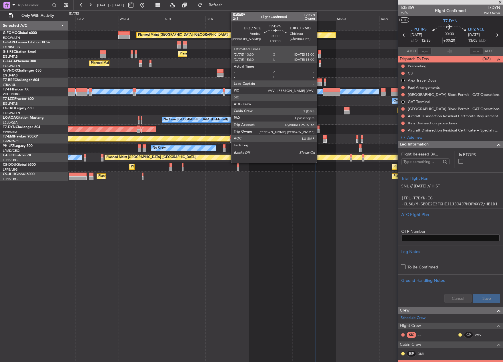
click at [319, 127] on div at bounding box center [317, 128] width 3 height 4
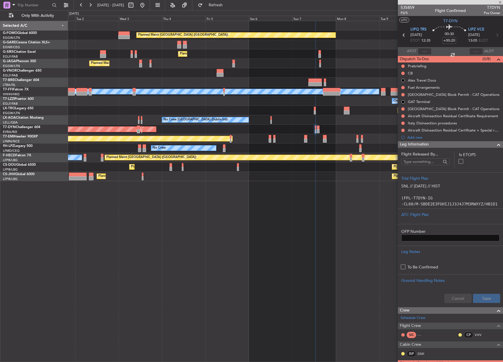
type input "1"
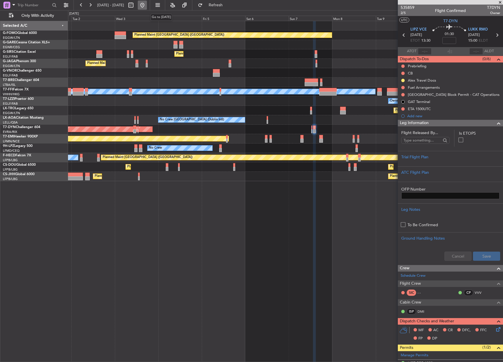
click at [147, 6] on button at bounding box center [142, 5] width 9 height 9
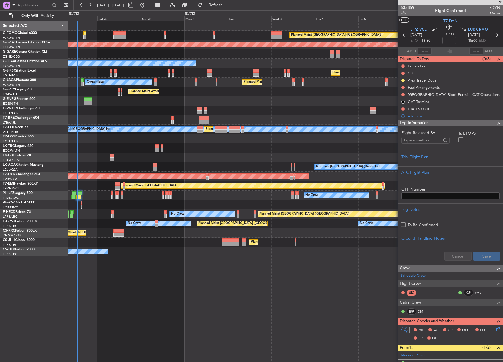
click at [18, 255] on div "Planned Maint London (Luton) Planned Maint Dusseldorf Owner Planned Maint Londo…" at bounding box center [251, 186] width 503 height 352
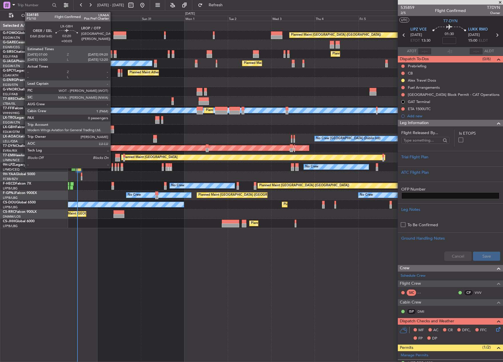
click at [113, 130] on div at bounding box center [112, 131] width 4 height 4
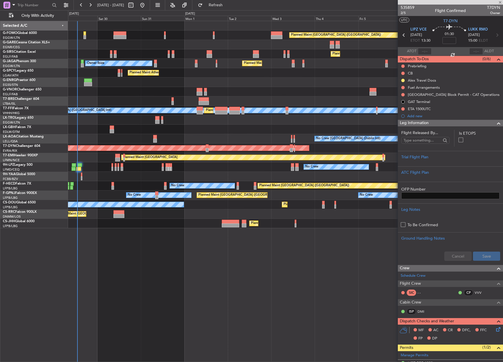
type input "+00:05"
type input "0"
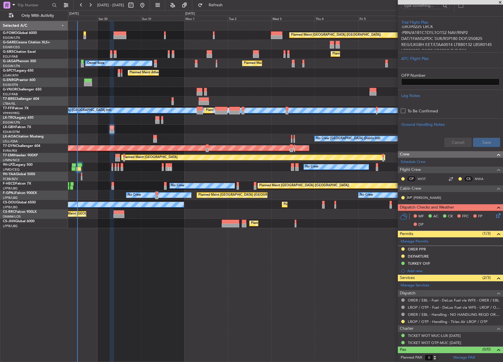
scroll to position [149, 0]
click at [403, 320] on button at bounding box center [402, 321] width 3 height 3
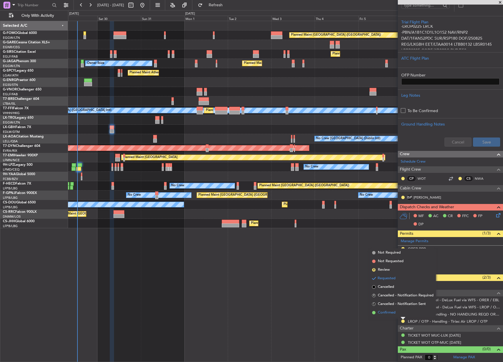
click at [384, 316] on li "Confirmed" at bounding box center [403, 313] width 66 height 9
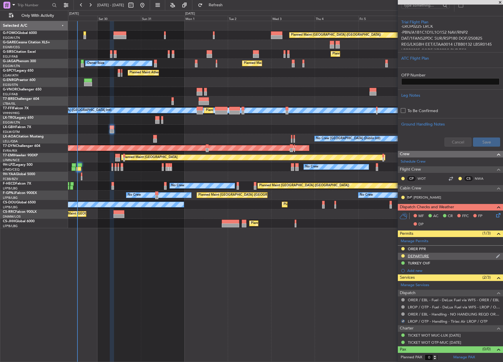
scroll to position [7, 0]
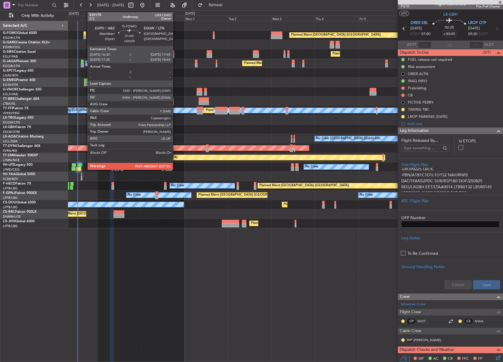
click at [85, 36] on div at bounding box center [84, 37] width 2 height 4
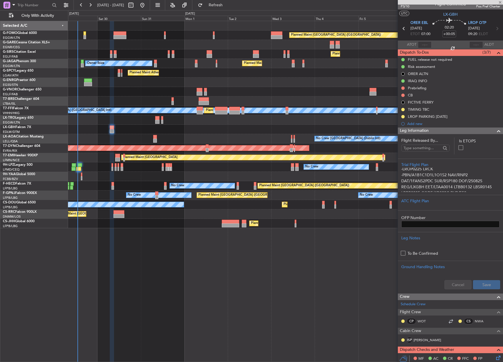
type input "3"
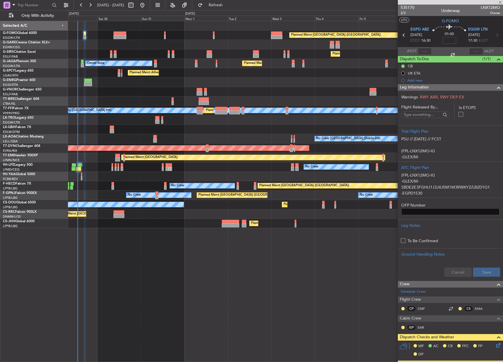
click at [426, 88] on span "Leg Information" at bounding box center [414, 87] width 29 height 7
